Goal: Transaction & Acquisition: Purchase product/service

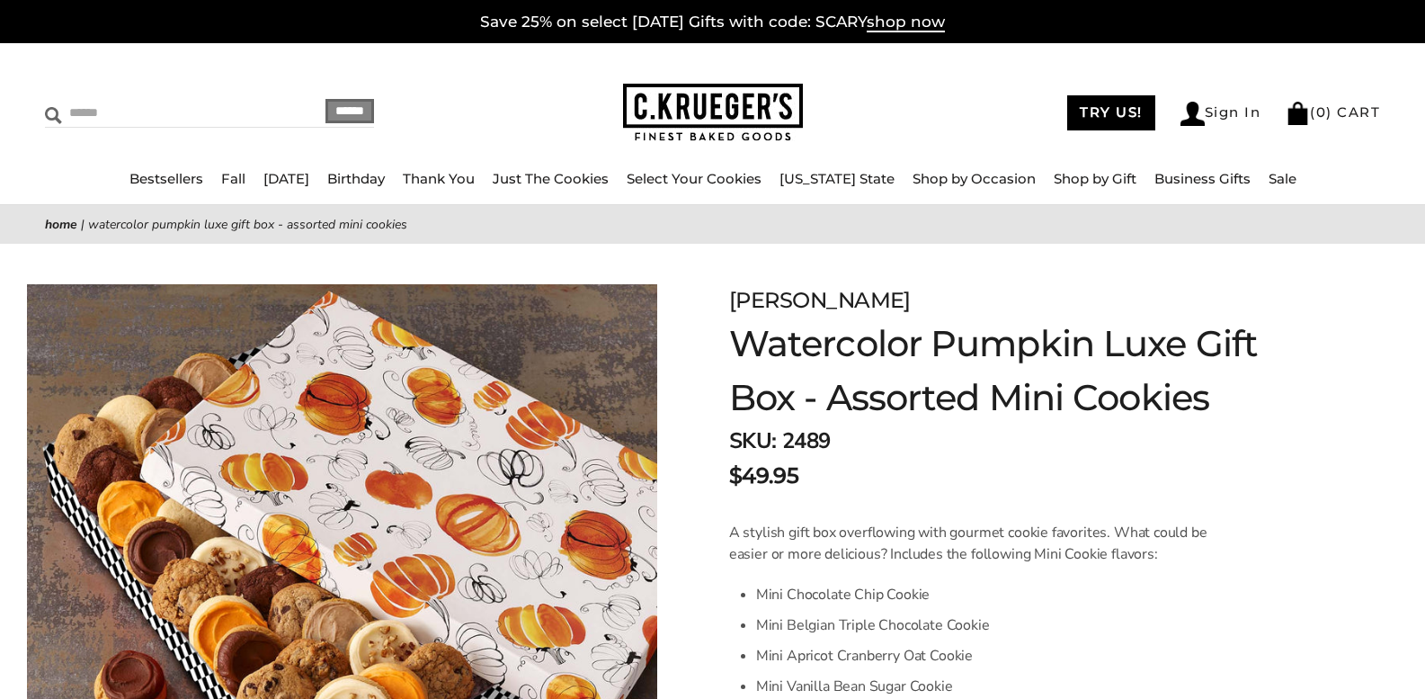
click at [168, 108] on input "Search" at bounding box center [152, 113] width 214 height 28
type input "*********"
click at [325, 99] on input "******" at bounding box center [349, 111] width 49 height 24
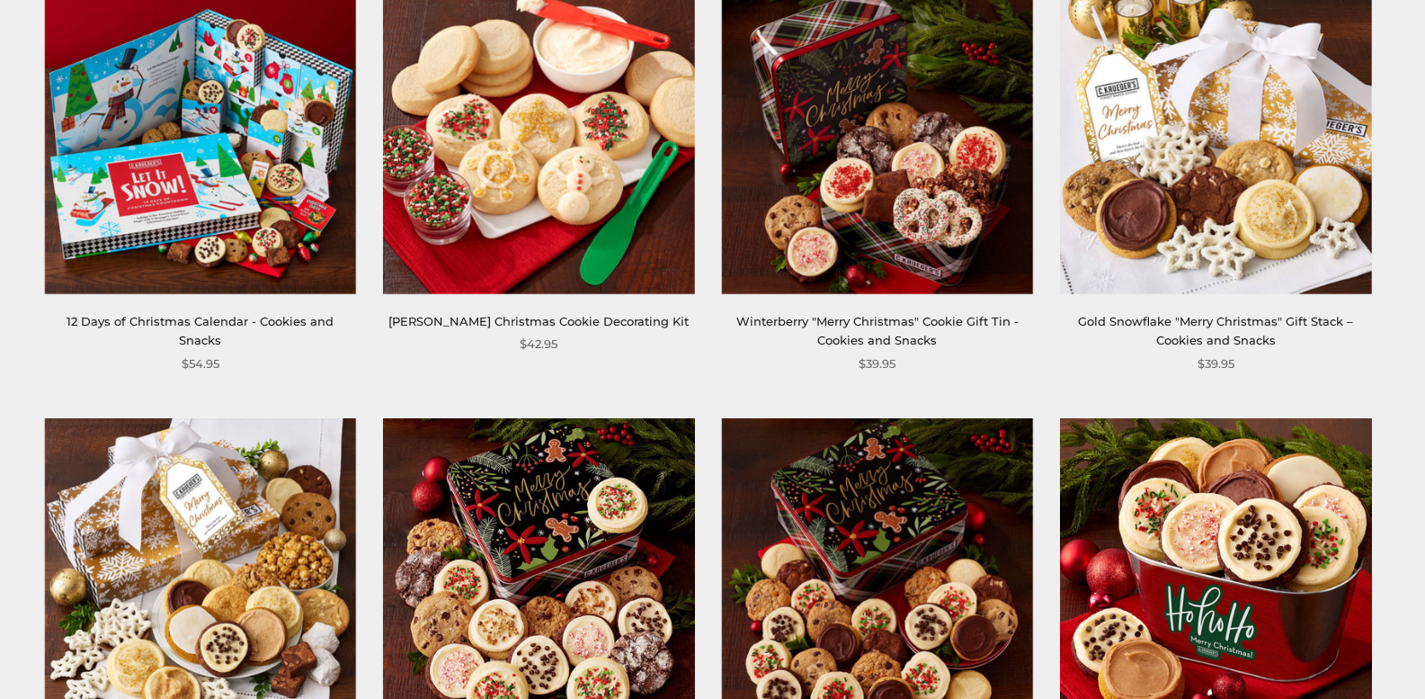
scroll to position [467, 0]
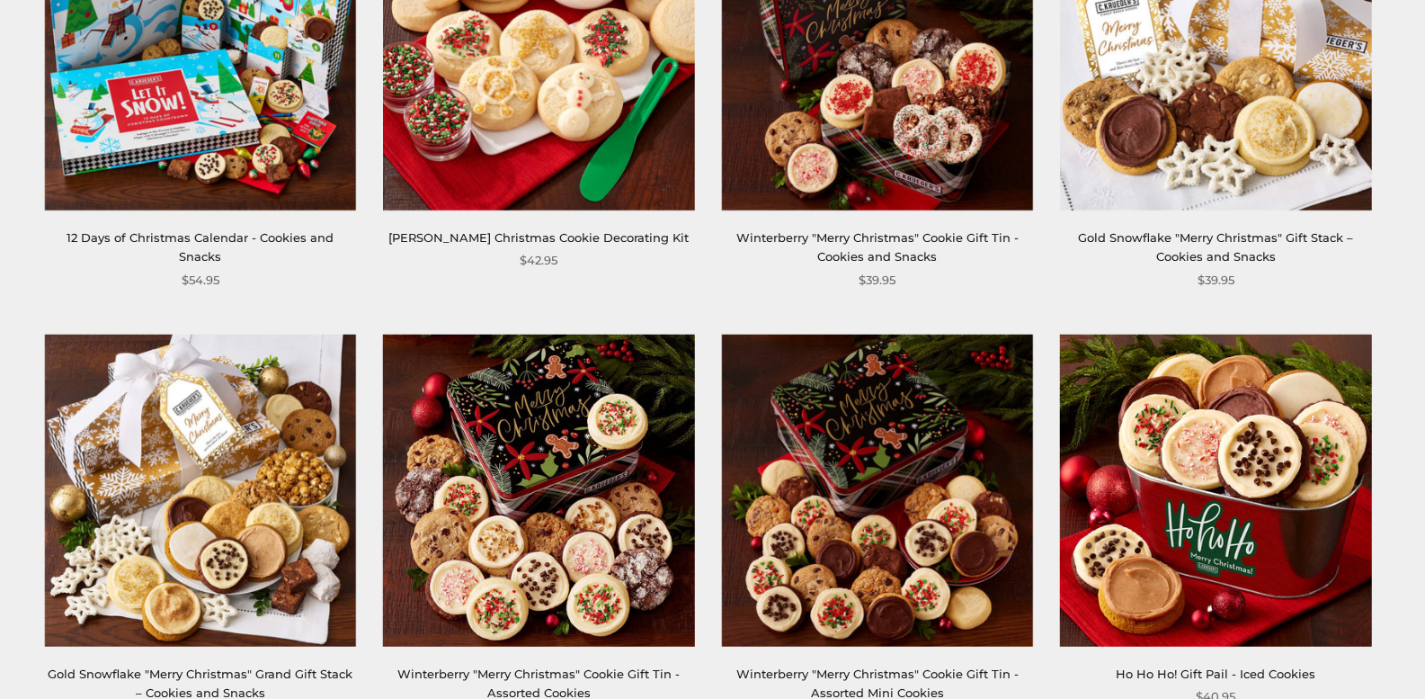
click at [494, 494] on img at bounding box center [538, 489] width 311 height 311
click at [909, 487] on img at bounding box center [877, 489] width 311 height 311
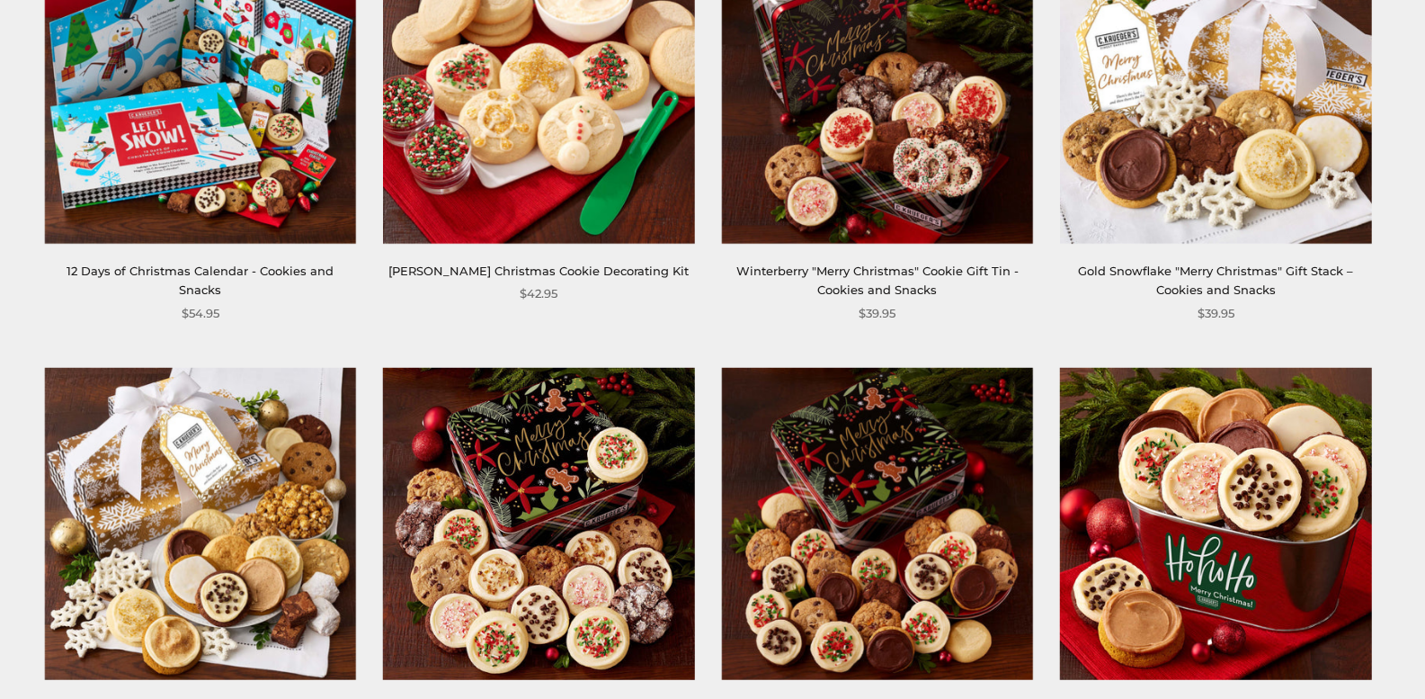
scroll to position [432, 0]
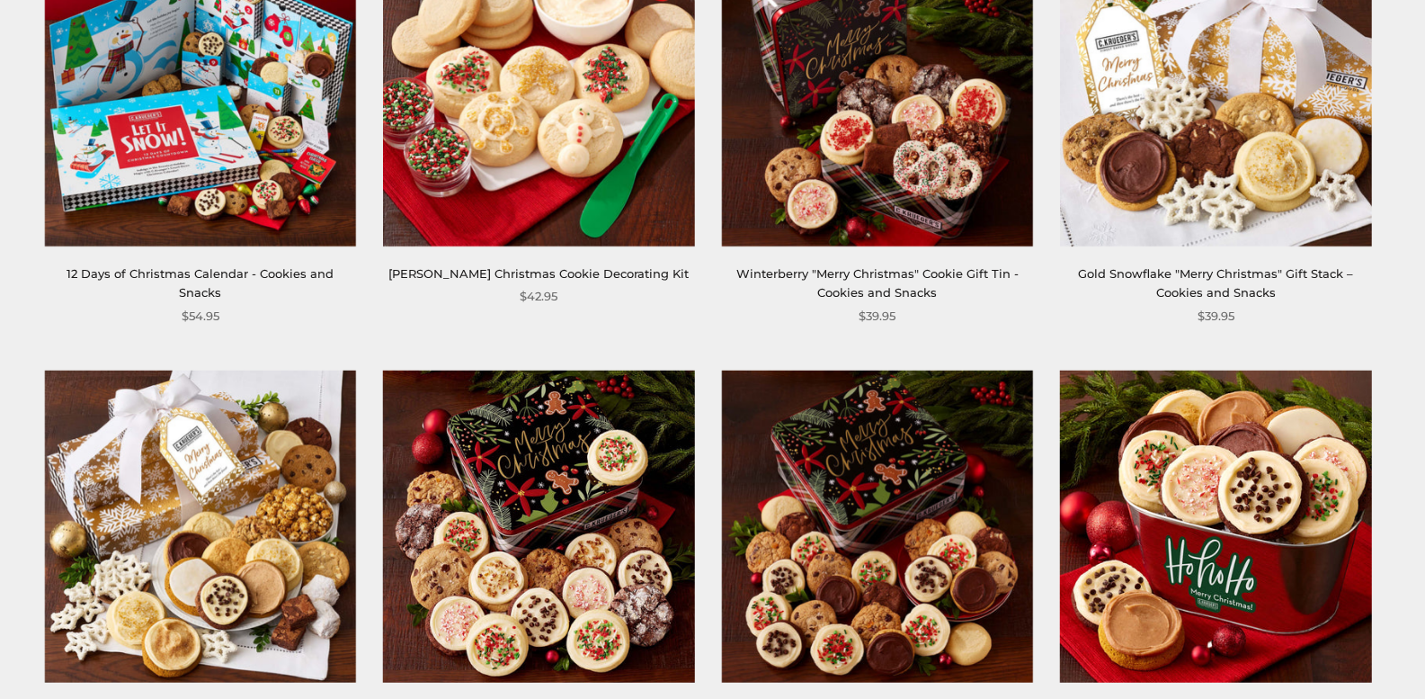
click at [793, 82] on img at bounding box center [877, 89] width 311 height 311
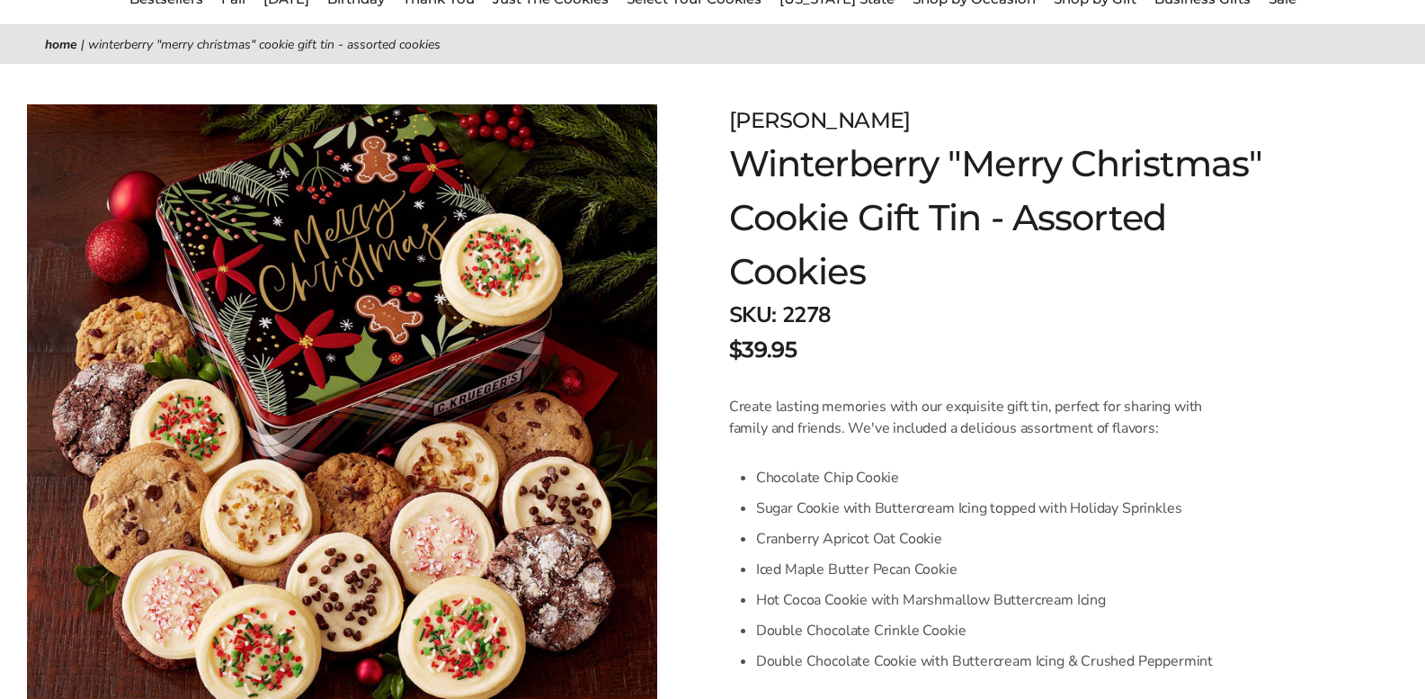
scroll to position [216, 0]
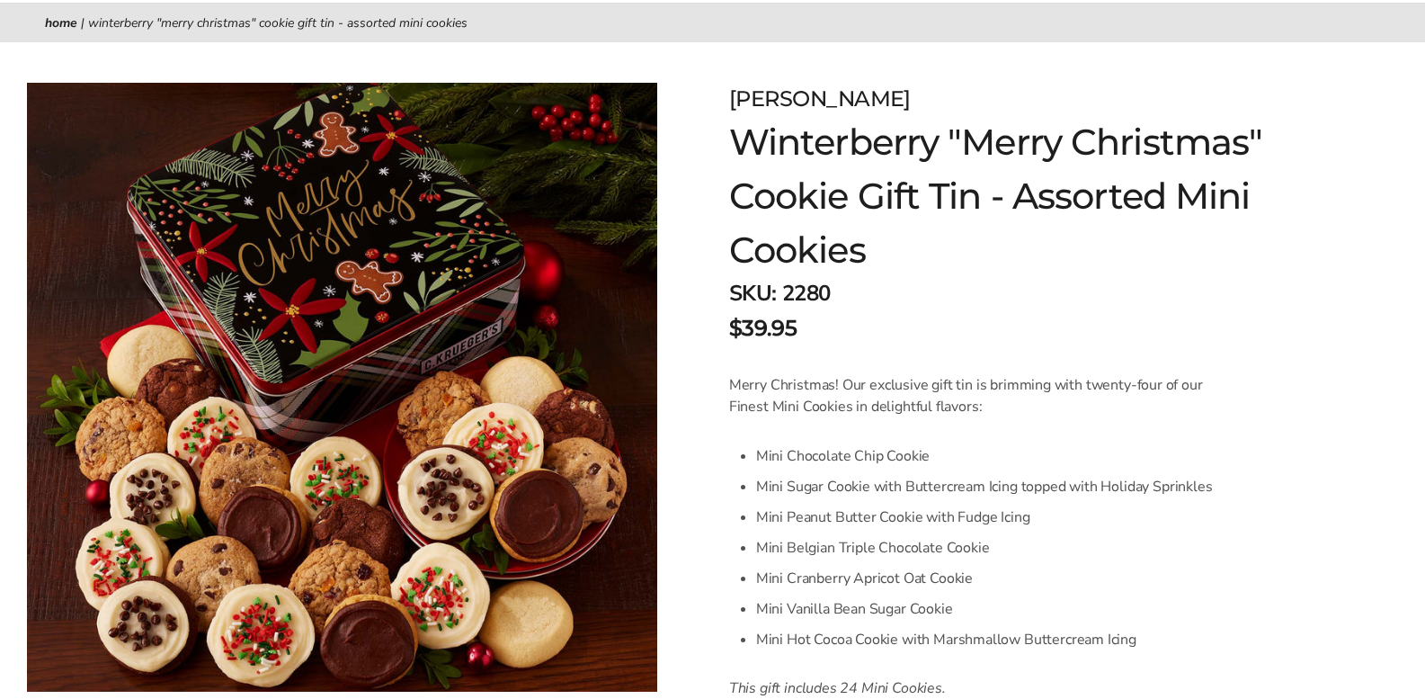
scroll to position [180, 0]
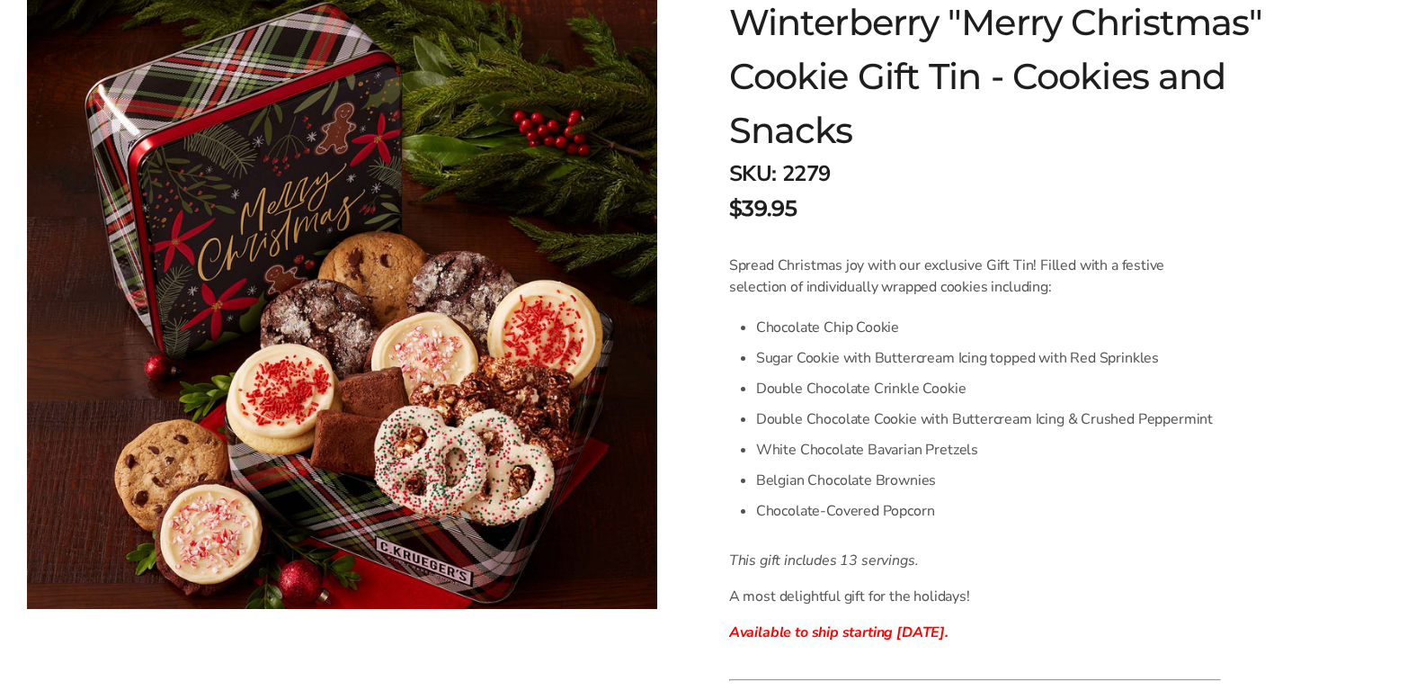
scroll to position [324, 0]
